Goal: Information Seeking & Learning: Learn about a topic

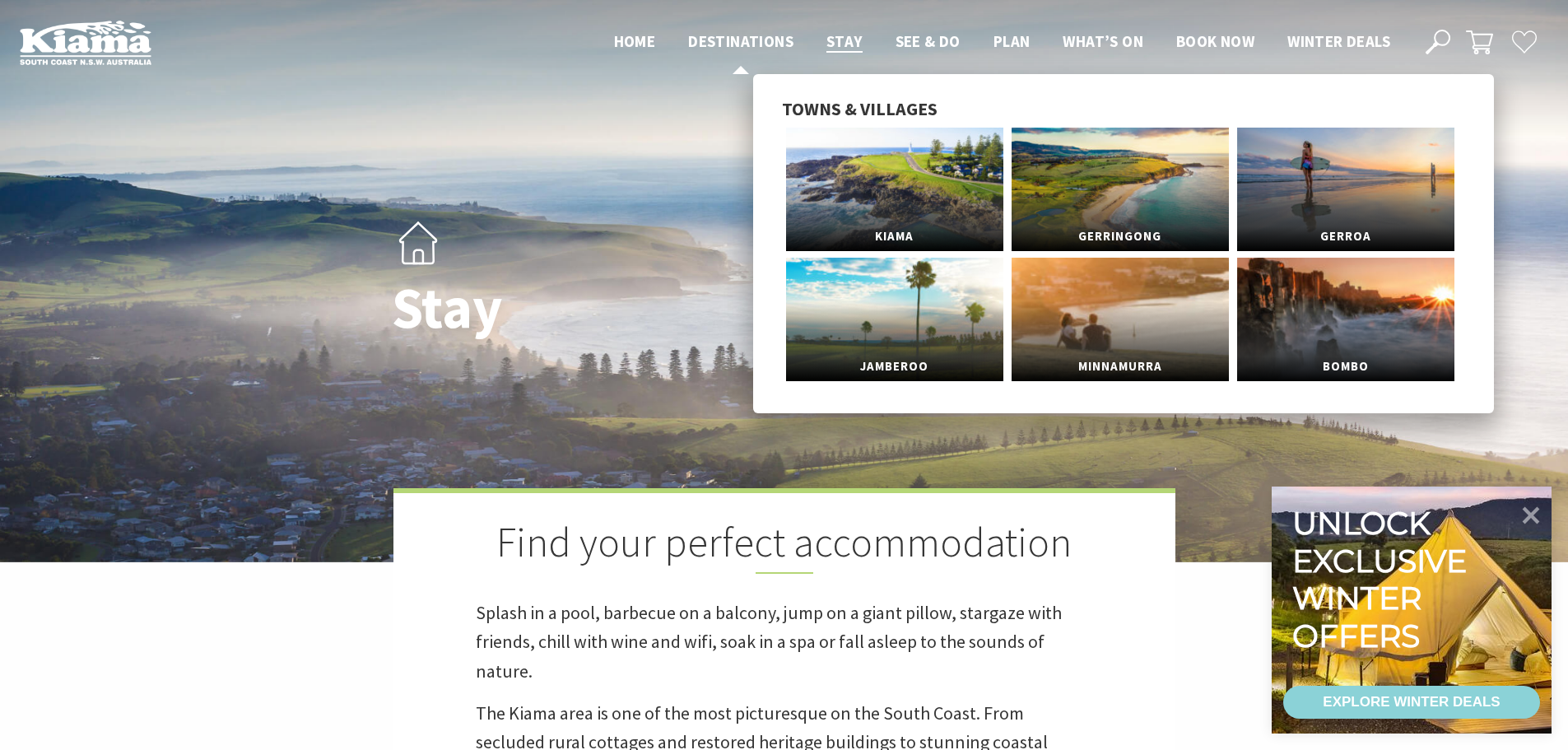
click at [720, 41] on span "Destinations" at bounding box center [740, 41] width 105 height 20
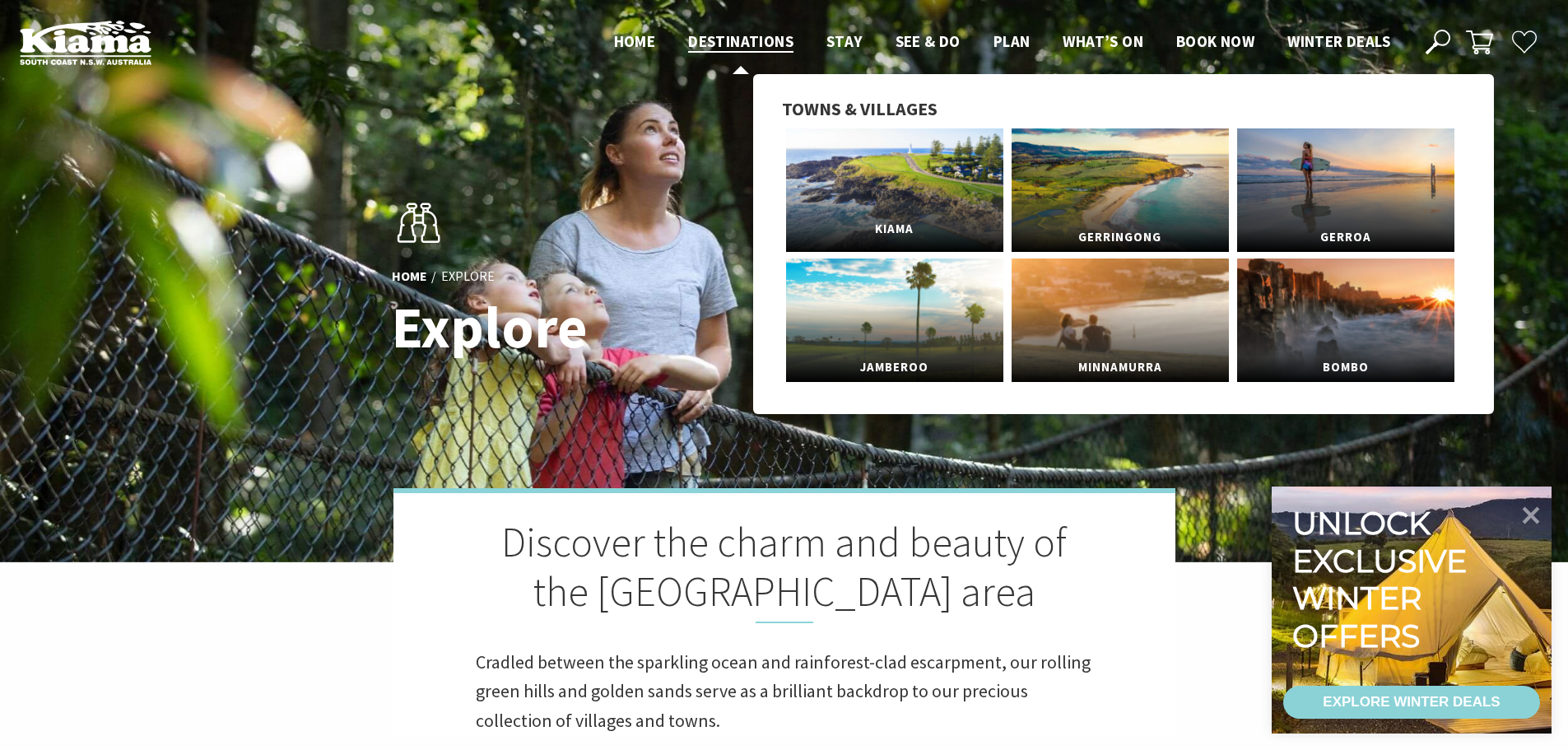
click at [892, 233] on span "Kiama" at bounding box center [894, 230] width 217 height 31
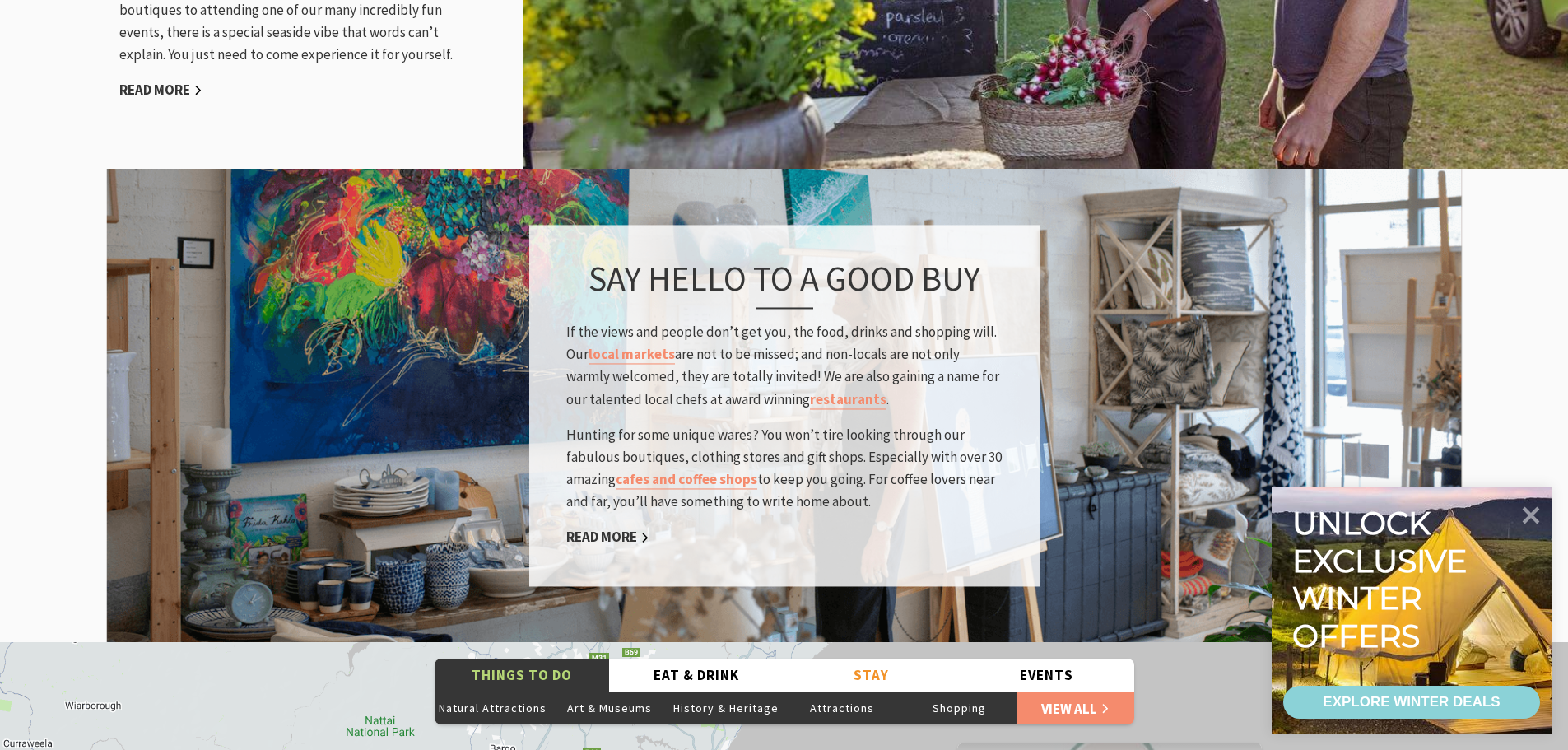
scroll to position [2387, 0]
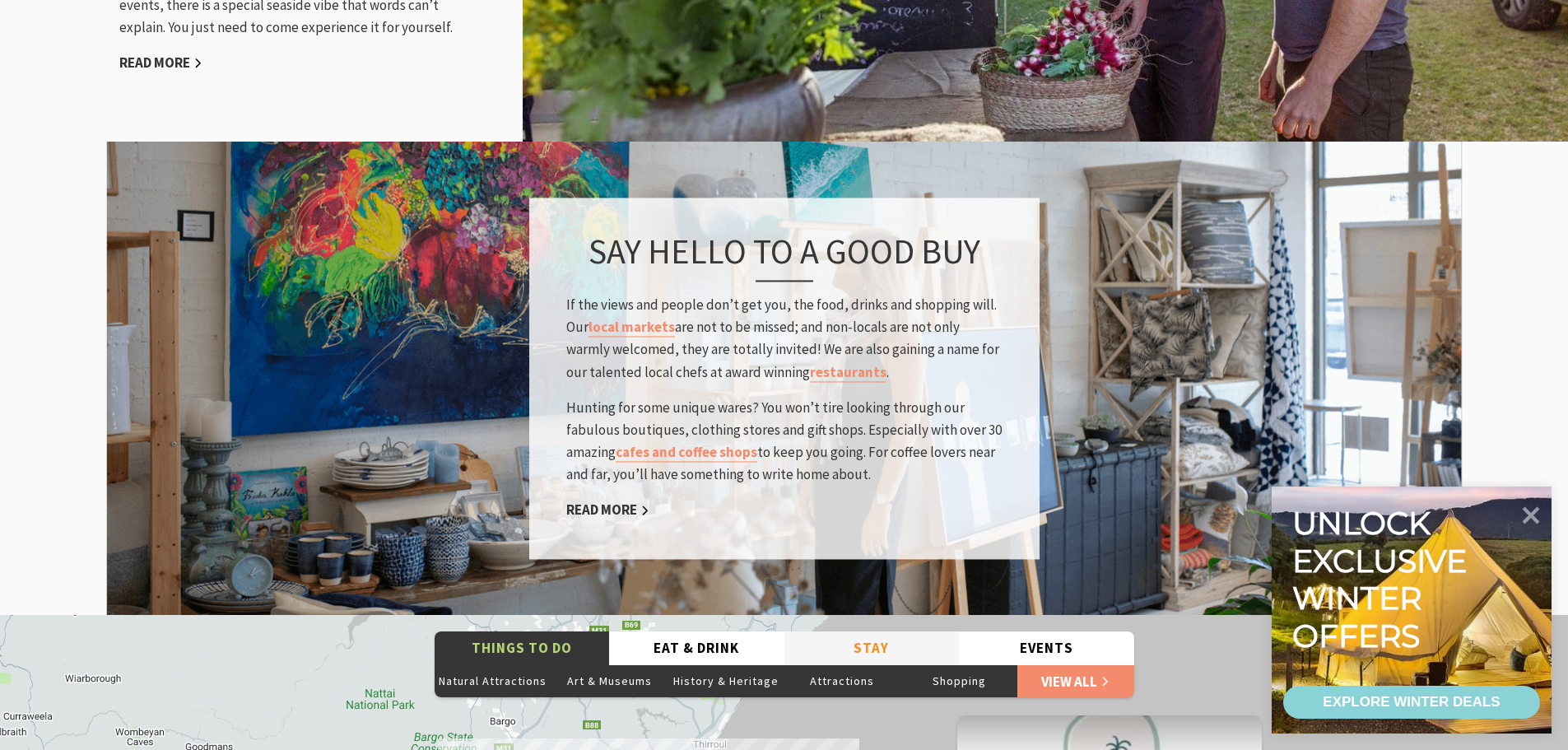
click at [864, 631] on button "Stay" at bounding box center [871, 647] width 176 height 33
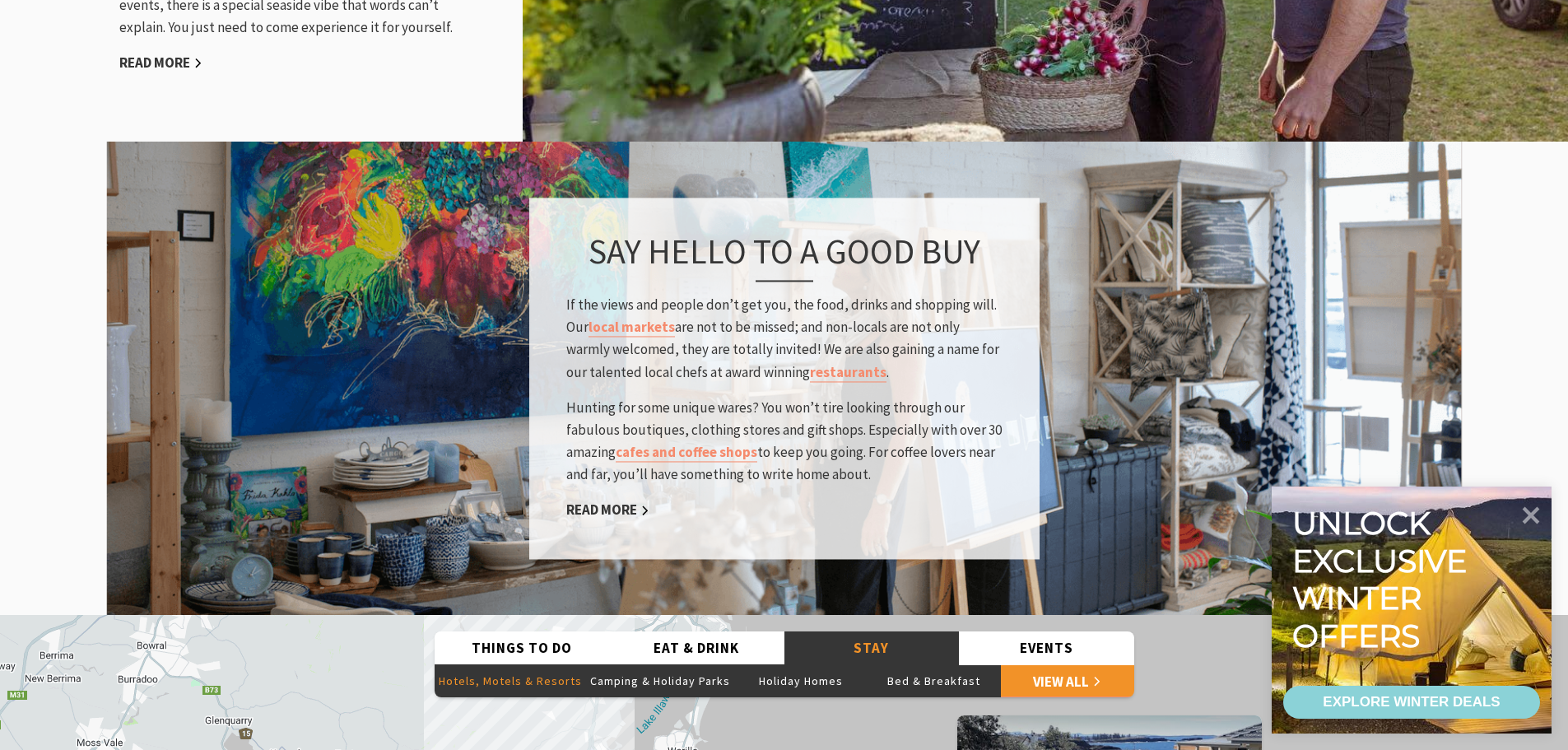
click at [537, 664] on button "Hotels, Motels & Resorts" at bounding box center [510, 681] width 151 height 33
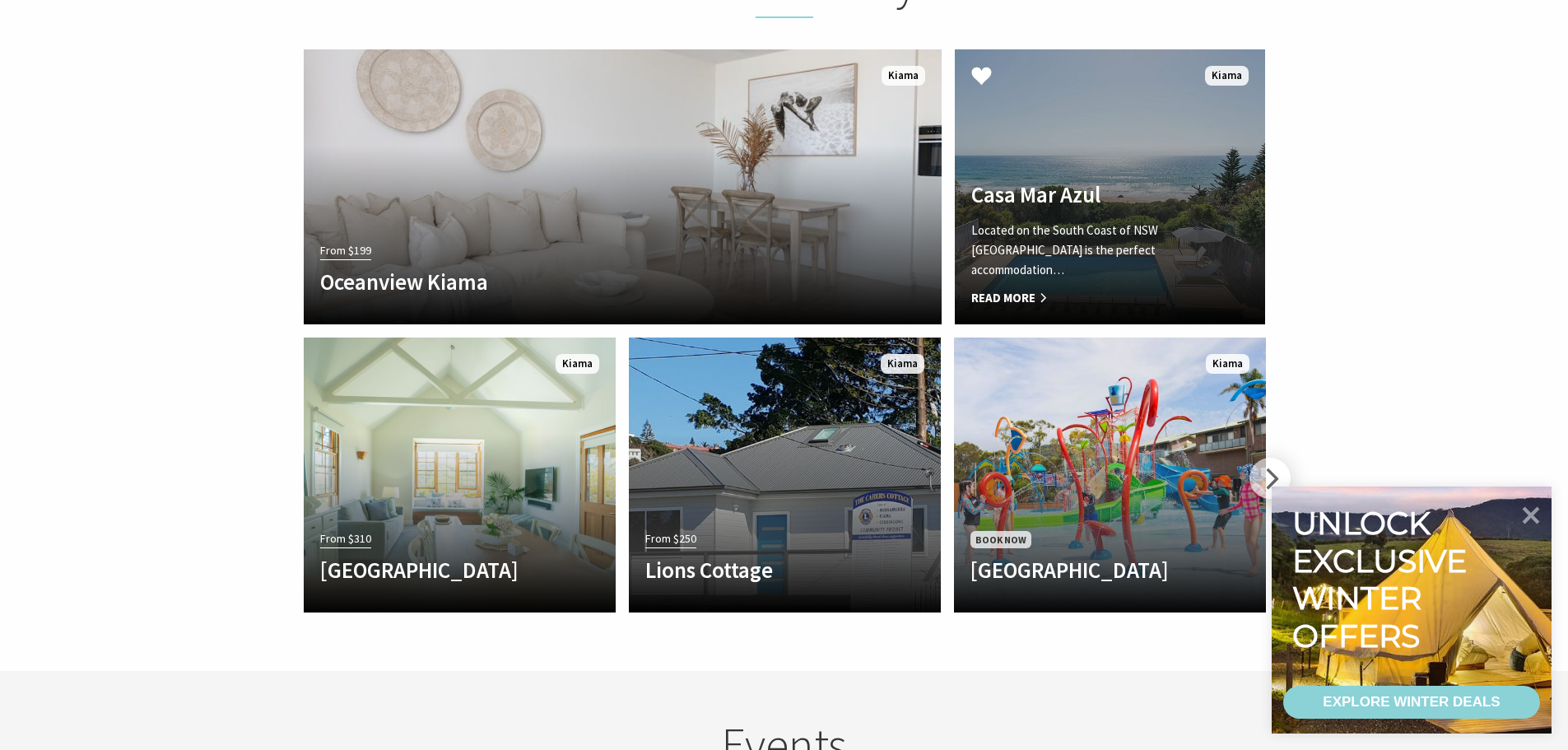
scroll to position [3704, 0]
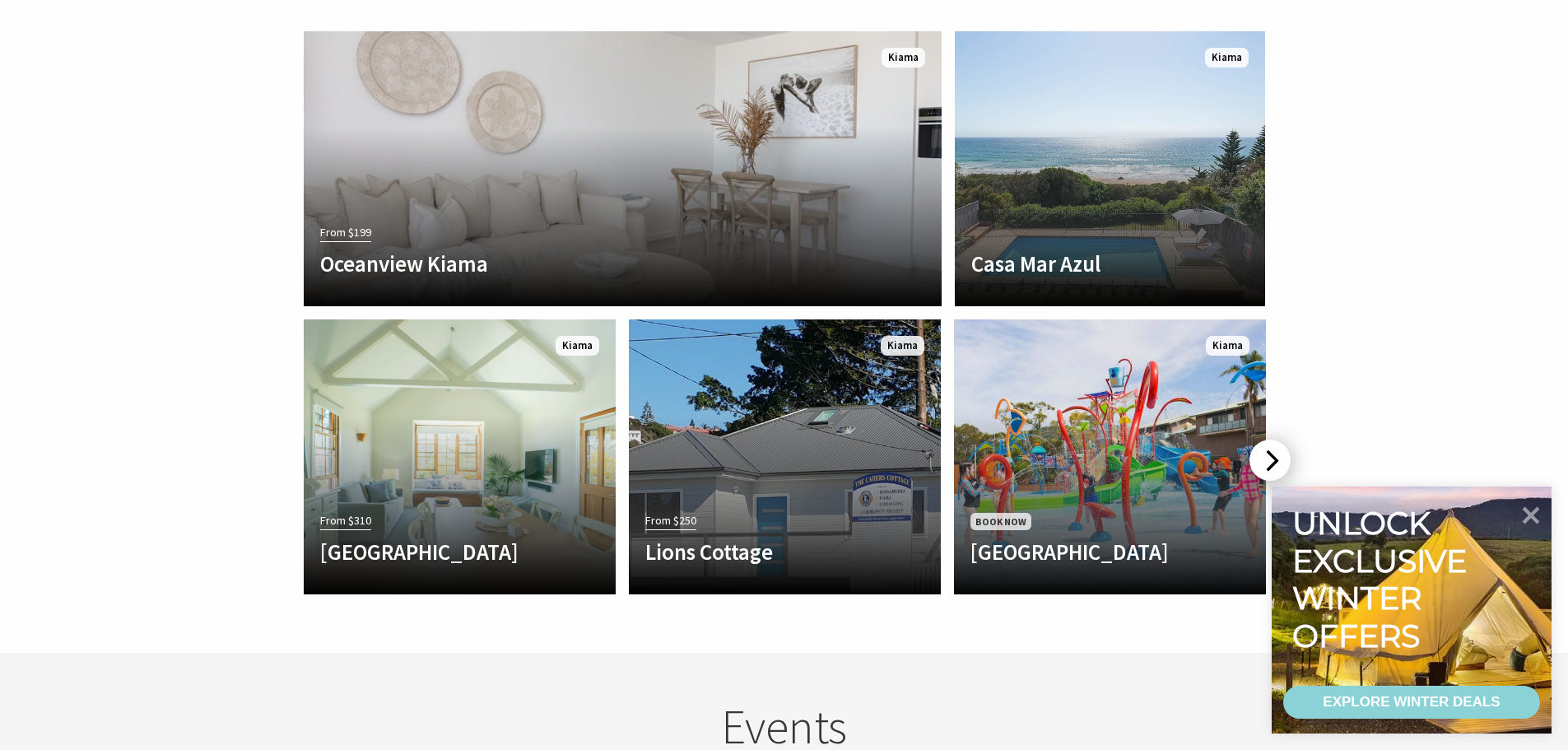
click at [1268, 439] on div at bounding box center [1270, 460] width 41 height 41
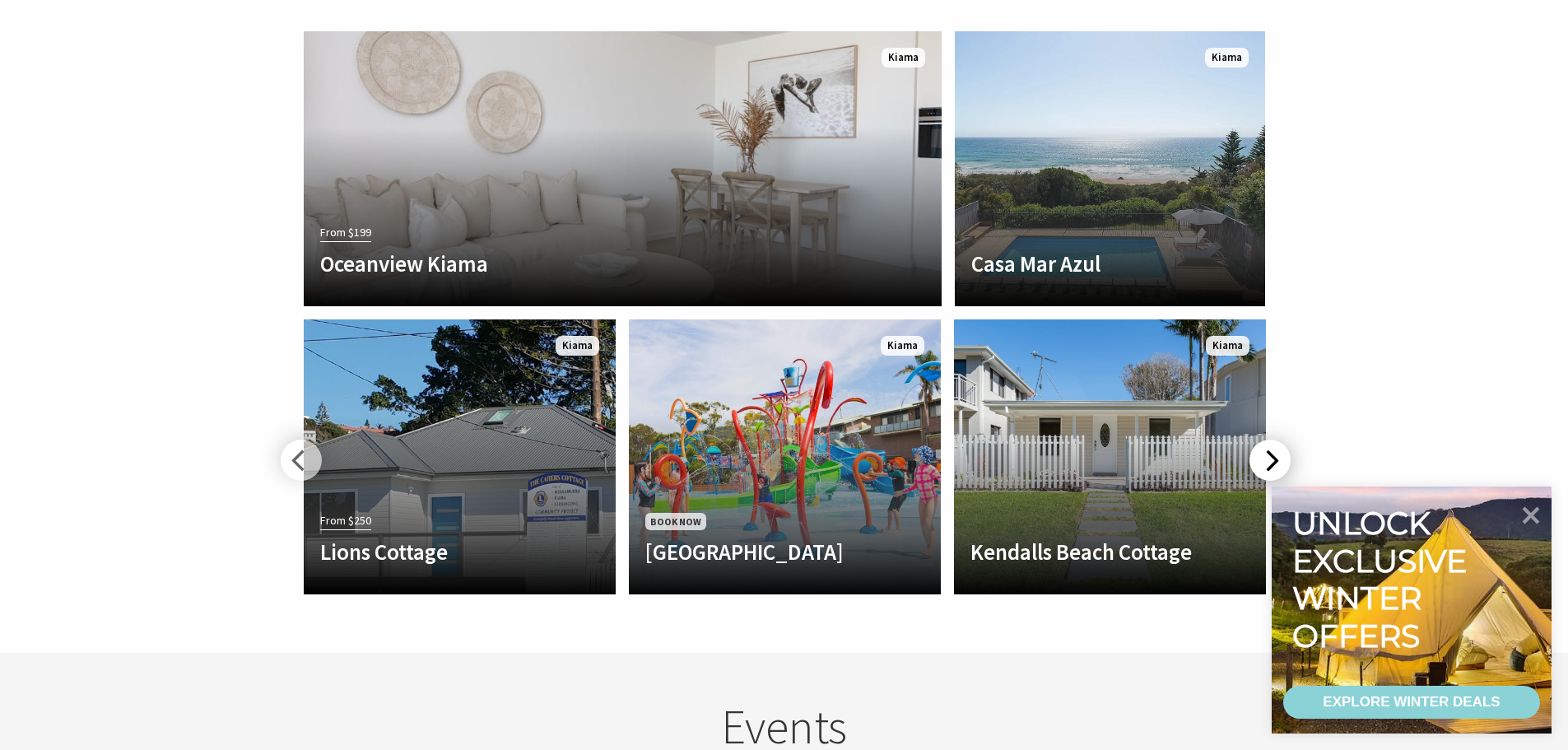
click at [1268, 439] on div at bounding box center [1270, 460] width 41 height 41
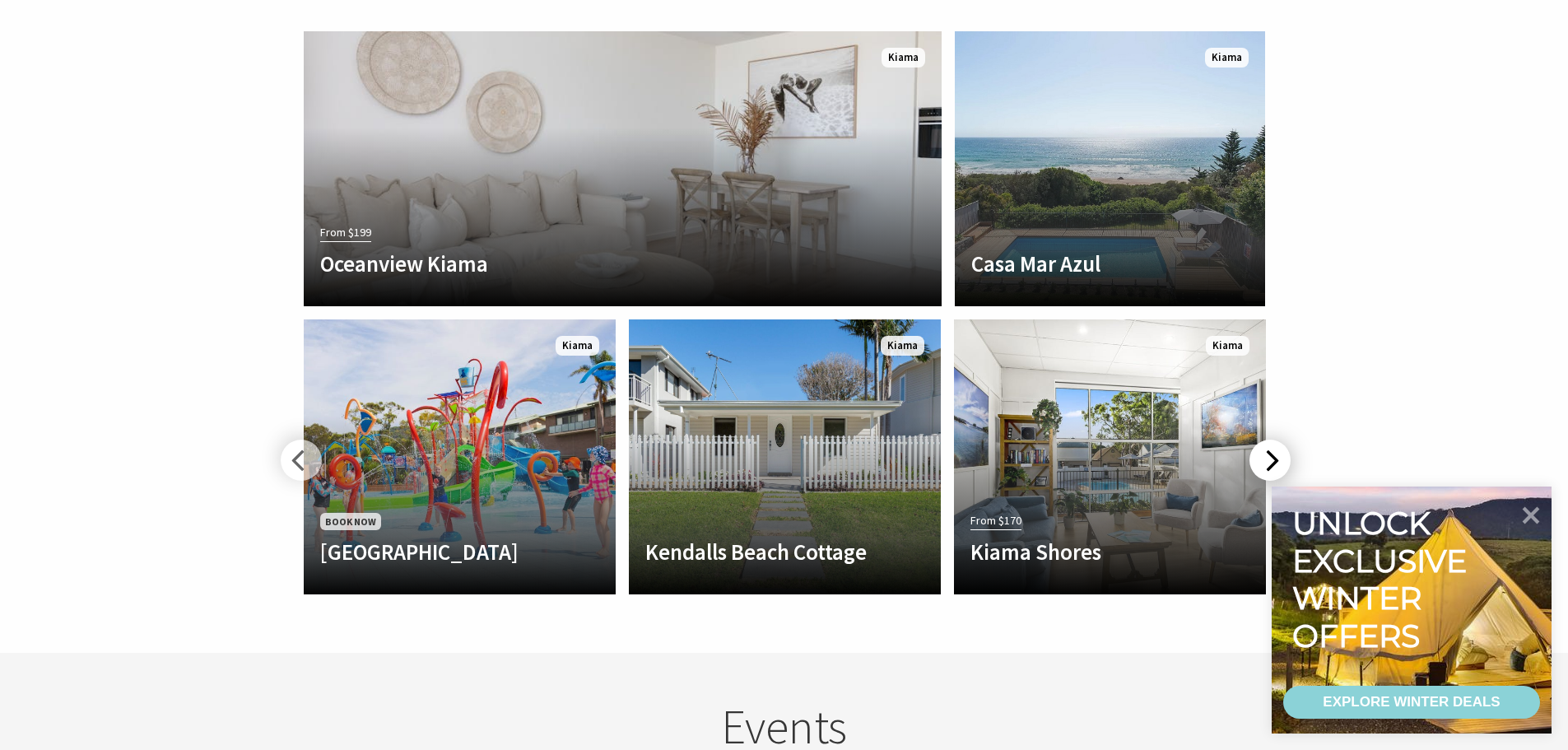
click at [1268, 439] on div at bounding box center [1270, 460] width 41 height 41
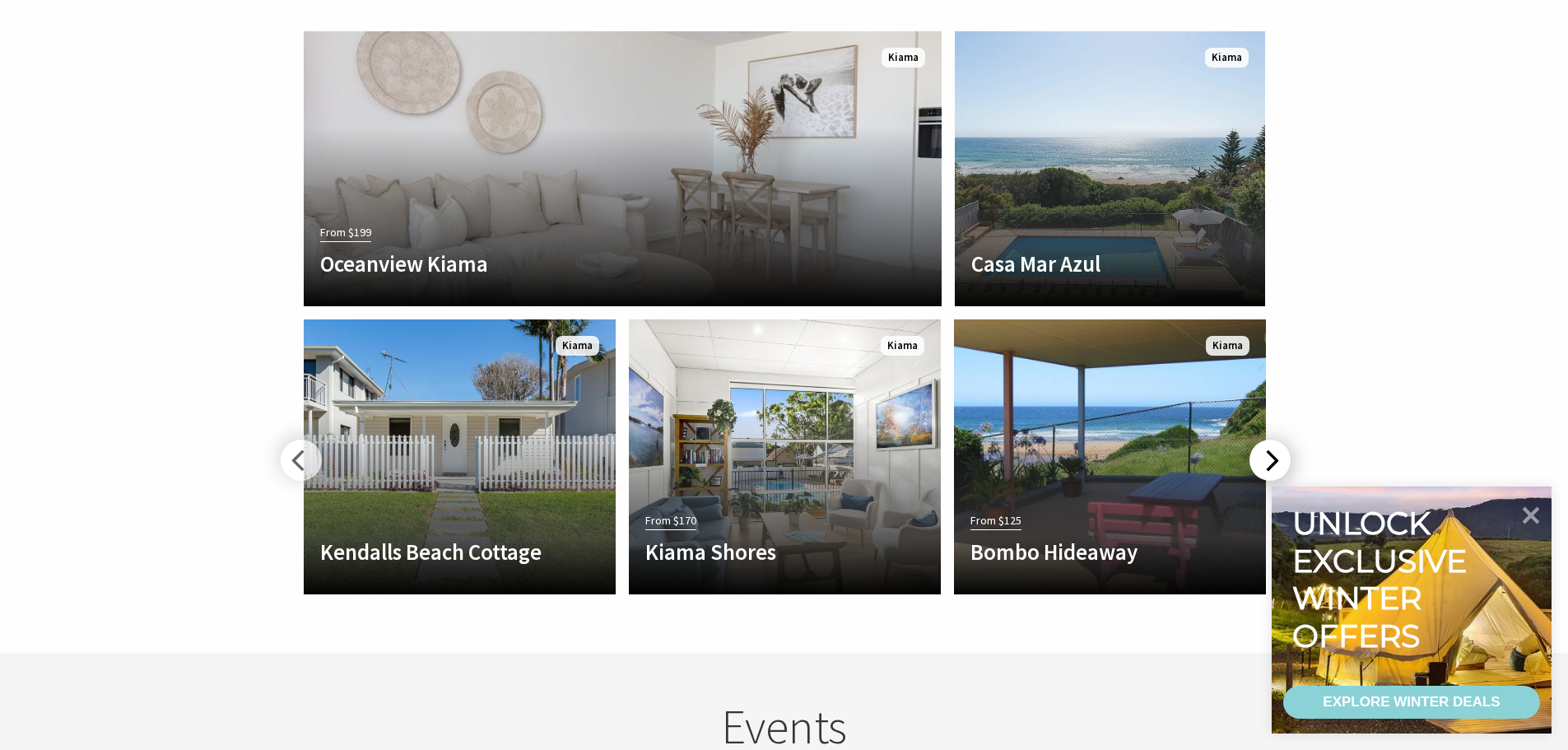
click at [1268, 439] on div at bounding box center [1270, 460] width 41 height 41
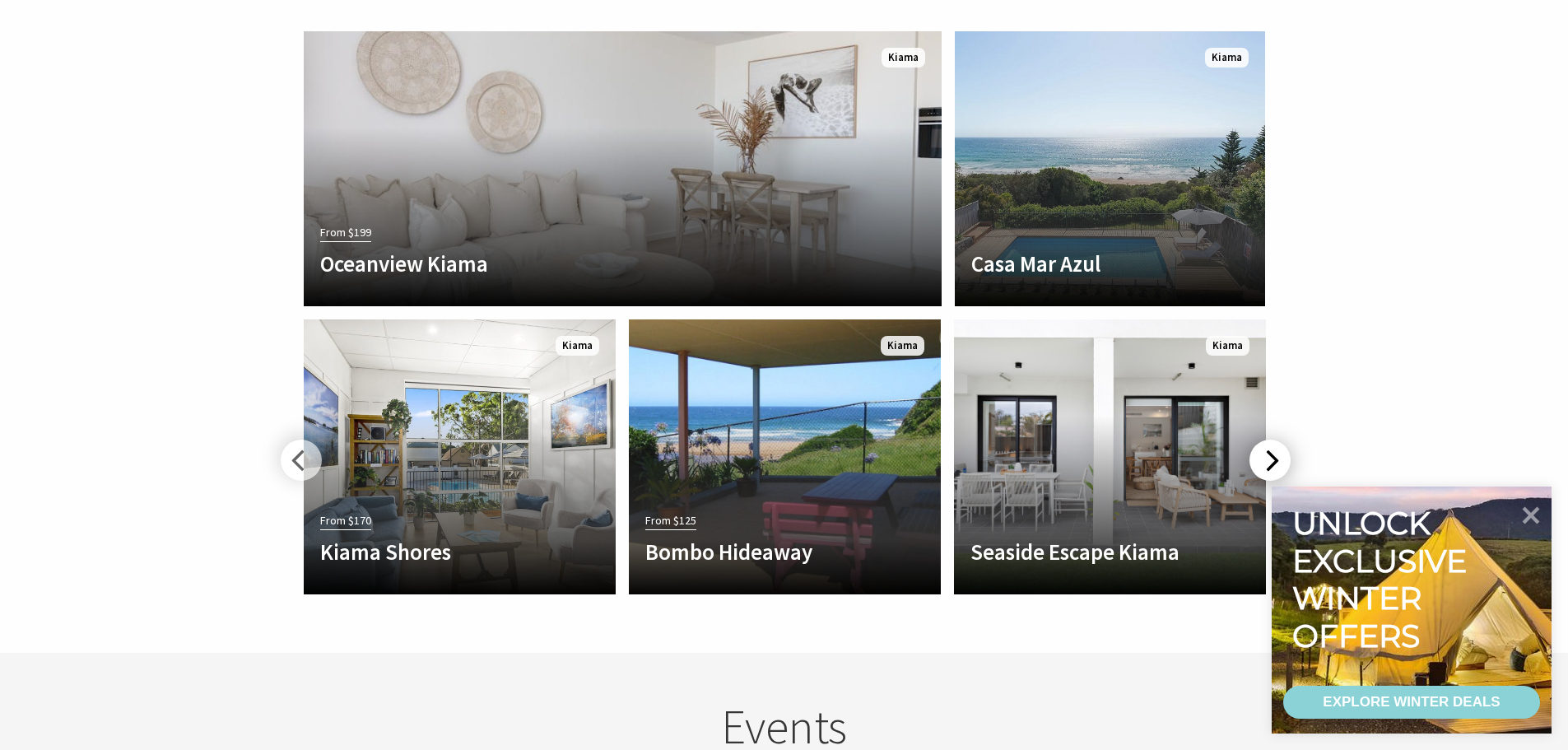
click at [1269, 439] on div at bounding box center [1270, 460] width 41 height 41
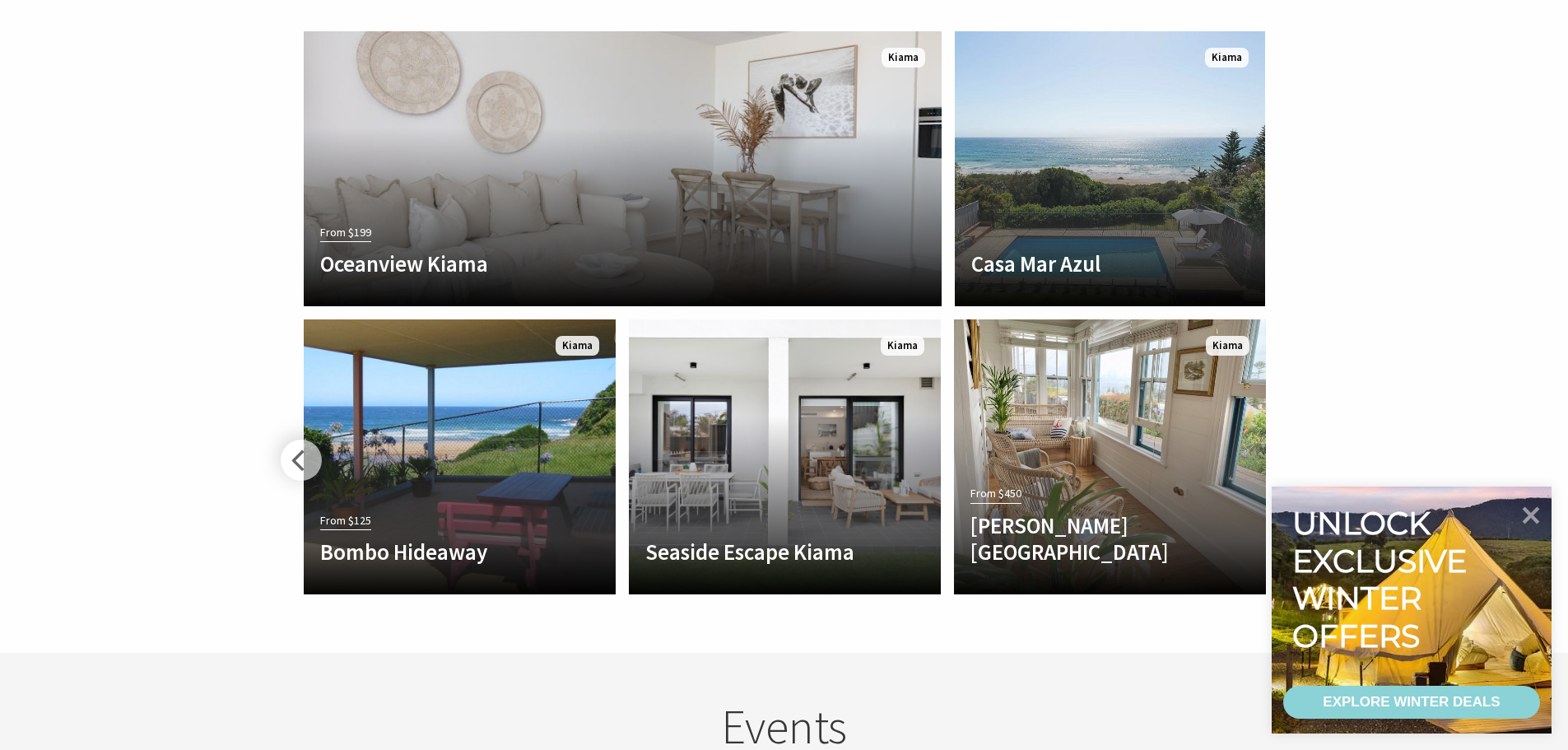
click at [1269, 417] on div "From $450 Allwood Harbour Cottage Perfectly positioned in central Kiama, just m…" at bounding box center [1109, 456] width 325 height 288
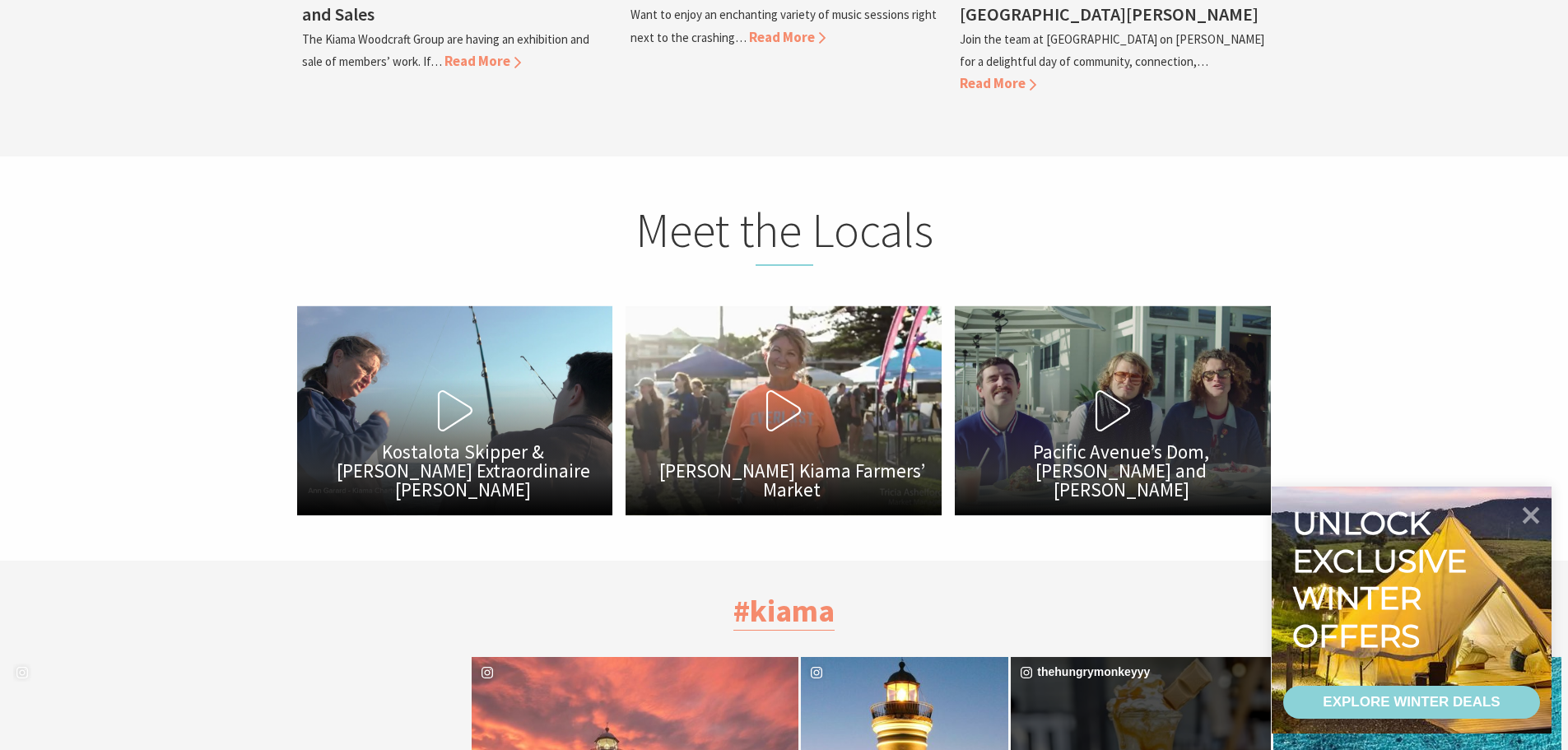
scroll to position [4363, 0]
